Goal: Task Accomplishment & Management: Manage account settings

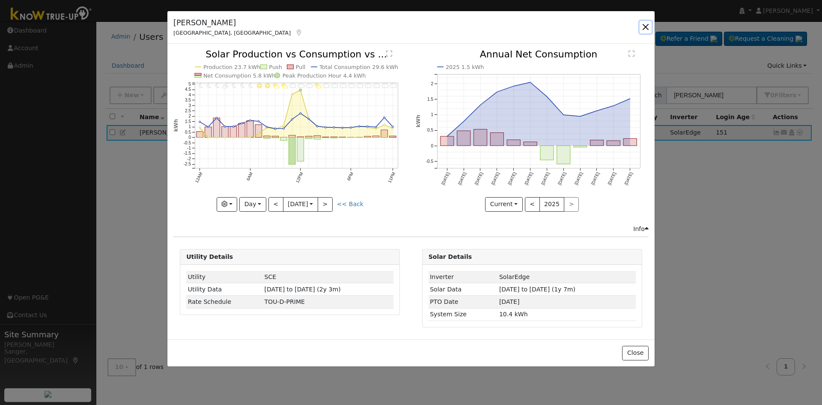
click at [645, 26] on button "button" at bounding box center [646, 27] width 12 height 12
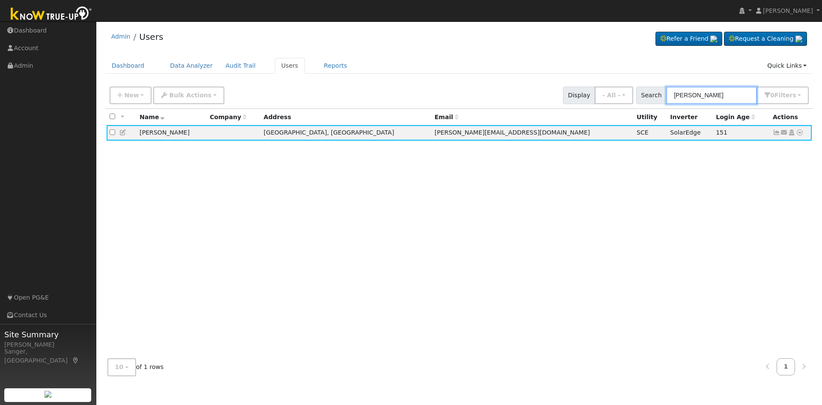
drag, startPoint x: 716, startPoint y: 96, endPoint x: 650, endPoint y: 105, distance: 66.6
click at [650, 105] on div "New Add User Quick Add Quick Connect Quick Convert Lead Bulk Actions Send Email…" at bounding box center [459, 95] width 709 height 26
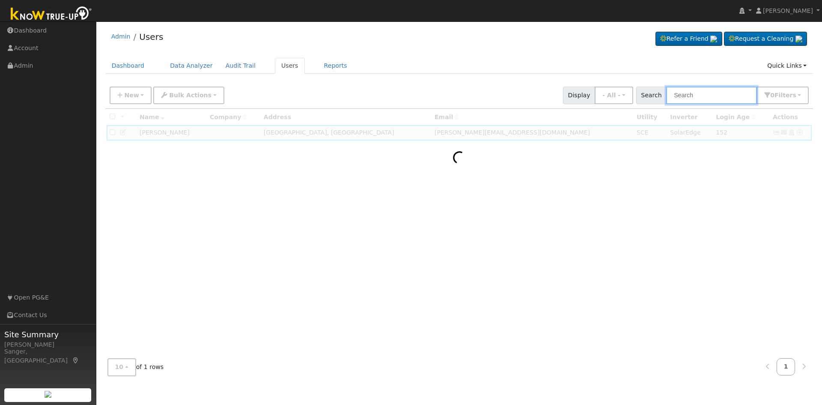
paste input "[PERSON_NAME] & [PERSON_NAME]"
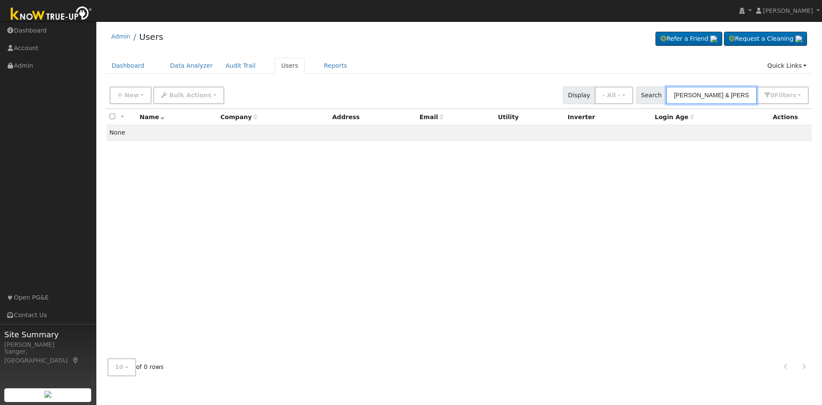
drag, startPoint x: 718, startPoint y: 96, endPoint x: 698, endPoint y: 97, distance: 20.2
click at [698, 97] on input "[PERSON_NAME] & [PERSON_NAME]" at bounding box center [712, 96] width 91 height 18
type input "[PERSON_NAME]"
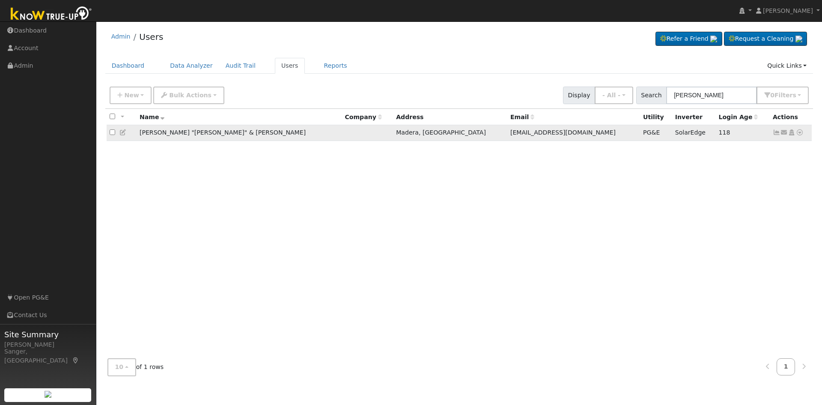
click at [776, 134] on icon at bounding box center [777, 132] width 8 height 6
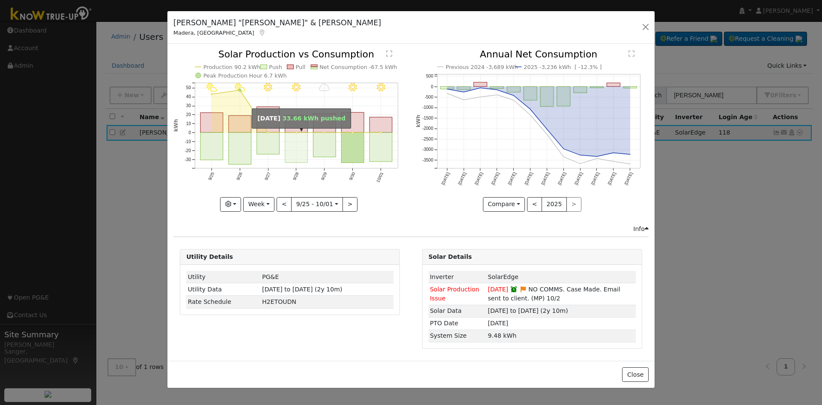
click at [293, 152] on rect "onclick=""" at bounding box center [296, 148] width 23 height 30
type input "[DATE]"
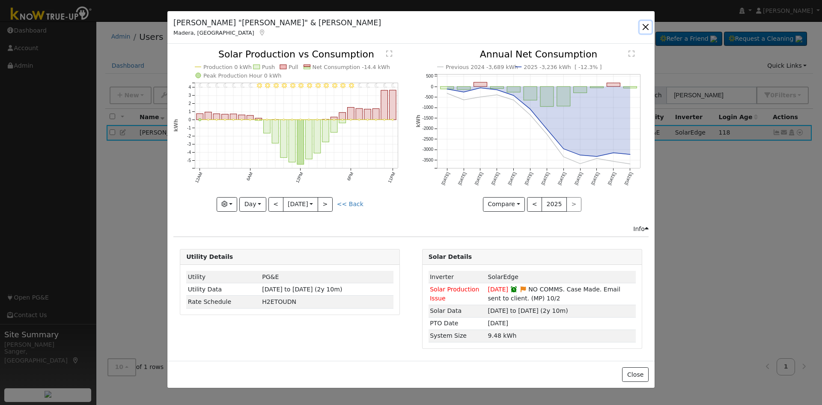
drag, startPoint x: 645, startPoint y: 26, endPoint x: 739, endPoint y: 24, distance: 93.8
click at [645, 26] on button "button" at bounding box center [646, 27] width 12 height 12
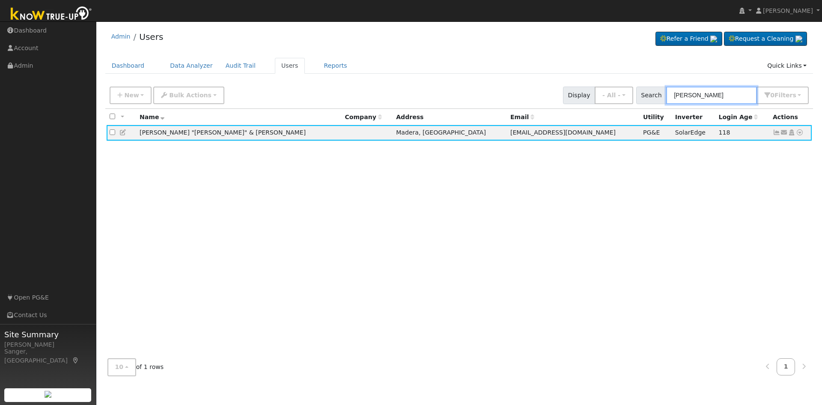
drag, startPoint x: 727, startPoint y: 93, endPoint x: 652, endPoint y: 96, distance: 75.0
click at [652, 96] on div "Search [PERSON_NAME] 0 Filter s My accounts Role Show - All - Show Leads Admin …" at bounding box center [723, 96] width 173 height 18
paste input "[PERSON_NAME]"
type input "[PERSON_NAME]"
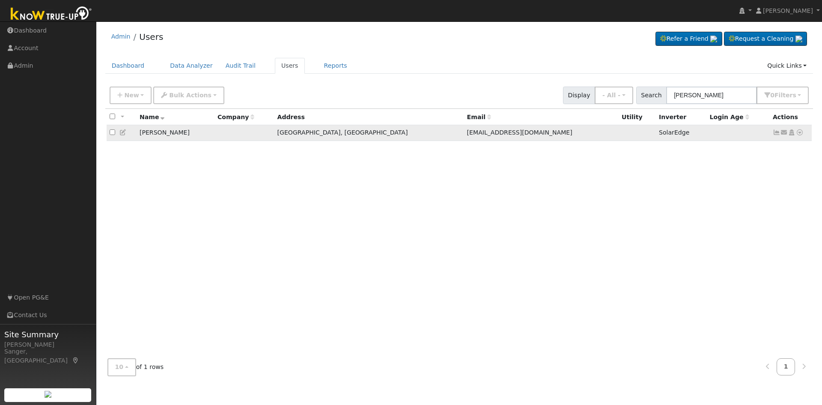
click at [777, 135] on icon at bounding box center [777, 132] width 8 height 6
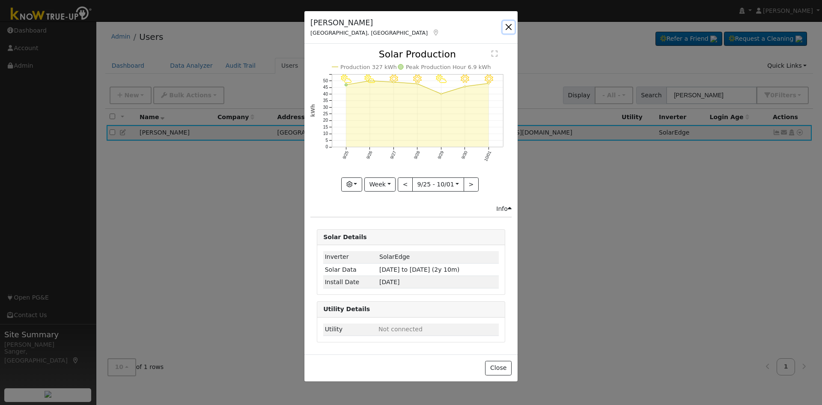
click at [507, 26] on button "button" at bounding box center [509, 27] width 12 height 12
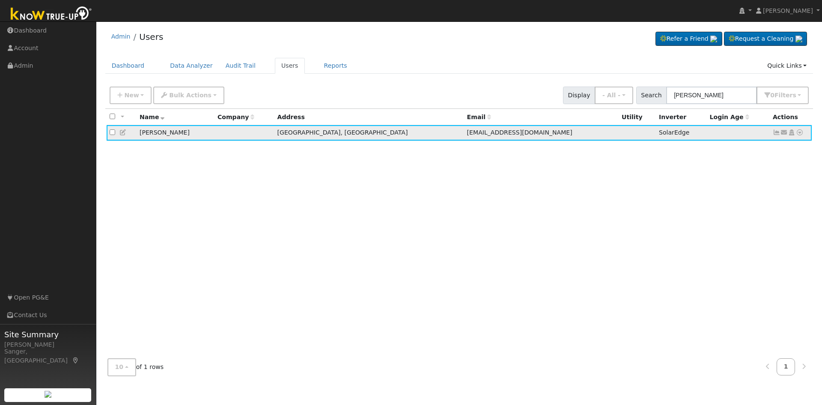
click at [120, 130] on icon at bounding box center [124, 132] width 8 height 6
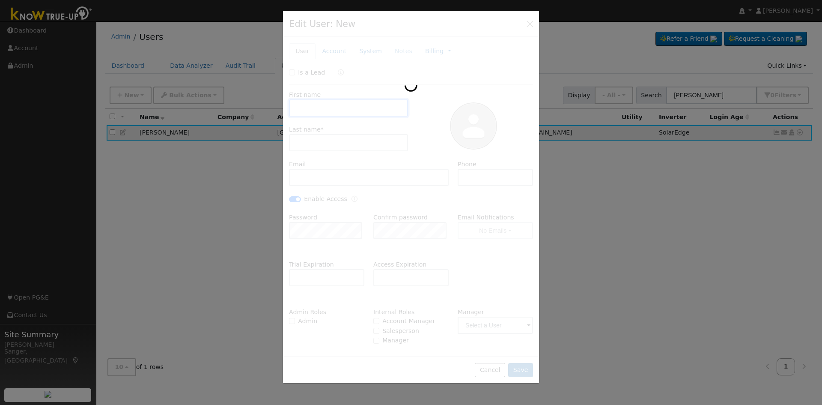
type input "[DATE]"
type input "[PERSON_NAME]"
type input "[EMAIL_ADDRESS][DOMAIN_NAME]"
type input "559.303.9989"
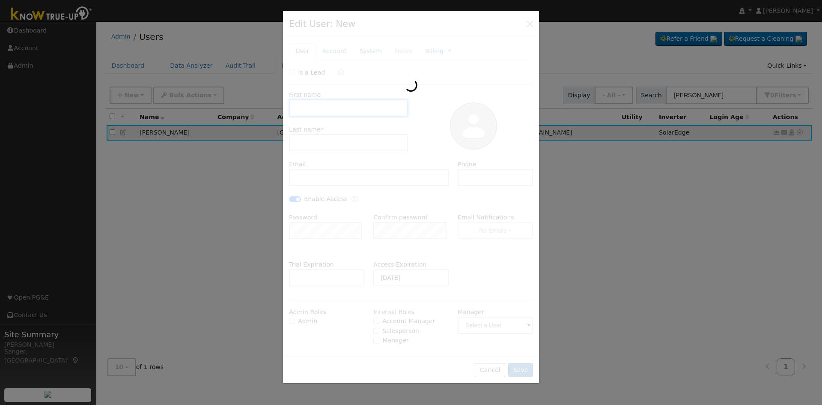
checkbox input "true"
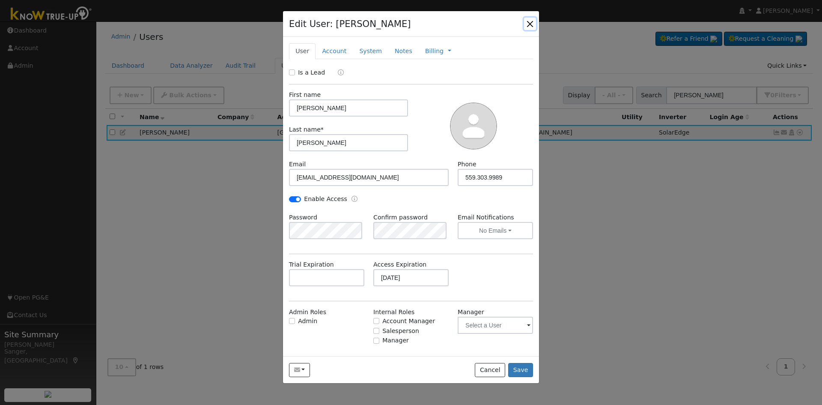
click at [529, 23] on button "button" at bounding box center [530, 24] width 12 height 12
